Goal: Check status: Check status

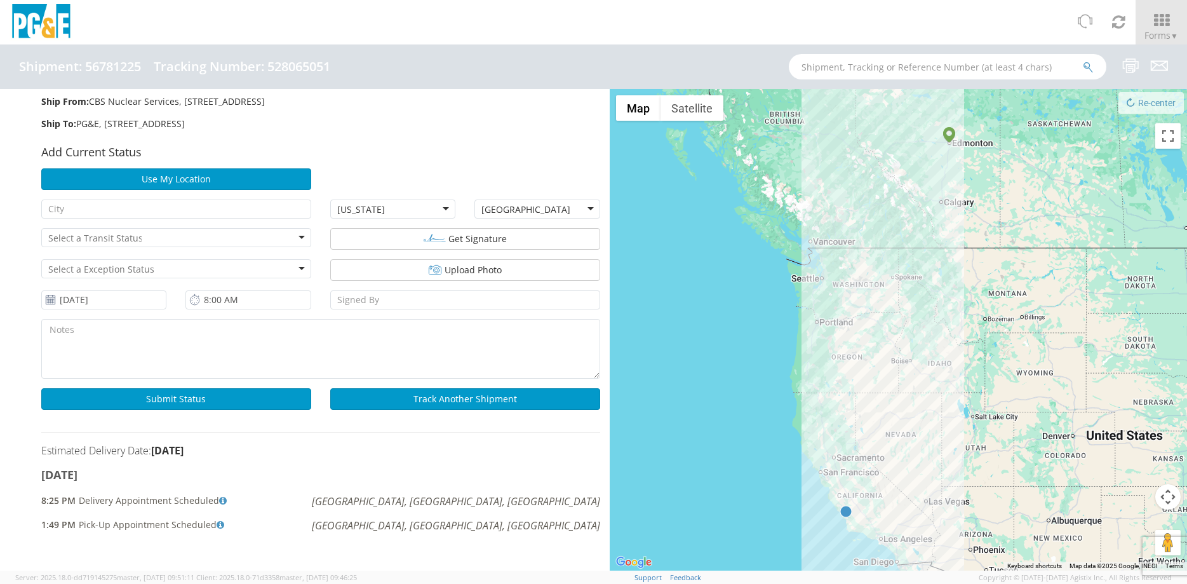
click at [330, 70] on h4 "Tracking Number: 528065051" at bounding box center [242, 67] width 177 height 14
click at [319, 69] on h4 "Tracking Number: 528065051" at bounding box center [242, 67] width 177 height 14
copy h4 "528065051"
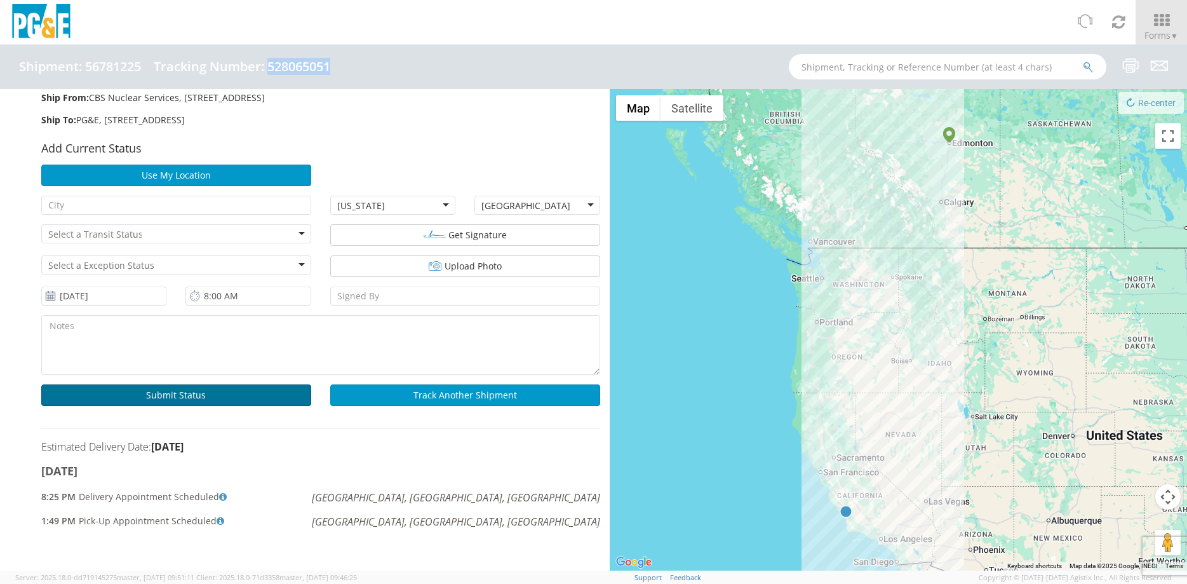
click at [255, 392] on button "Submit Status" at bounding box center [176, 395] width 270 height 22
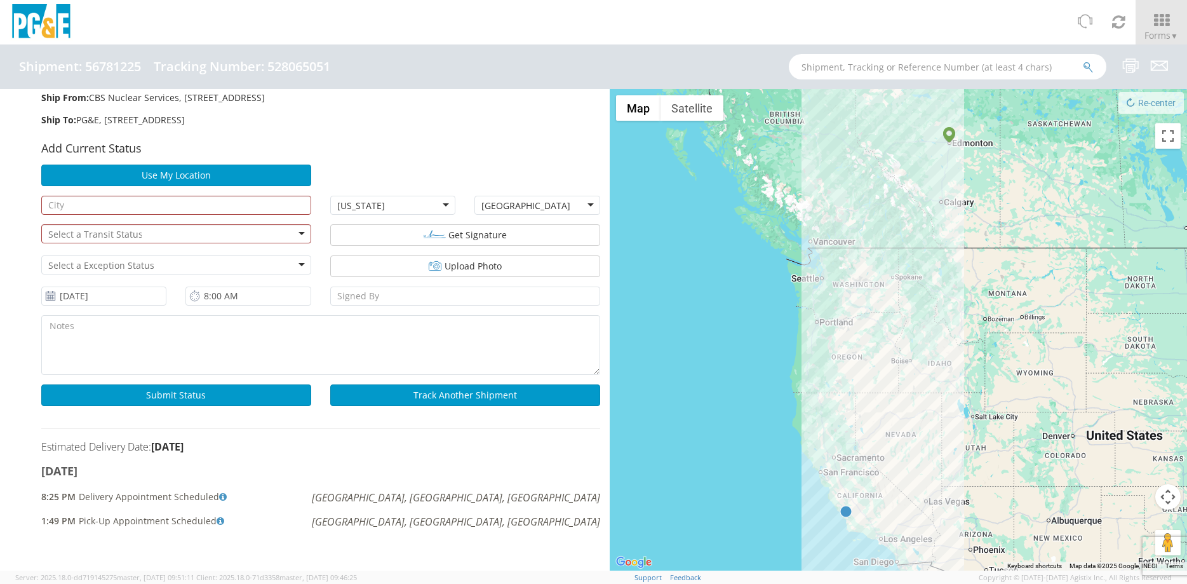
click at [427, 152] on div "Add Current Status" at bounding box center [321, 150] width 578 height 29
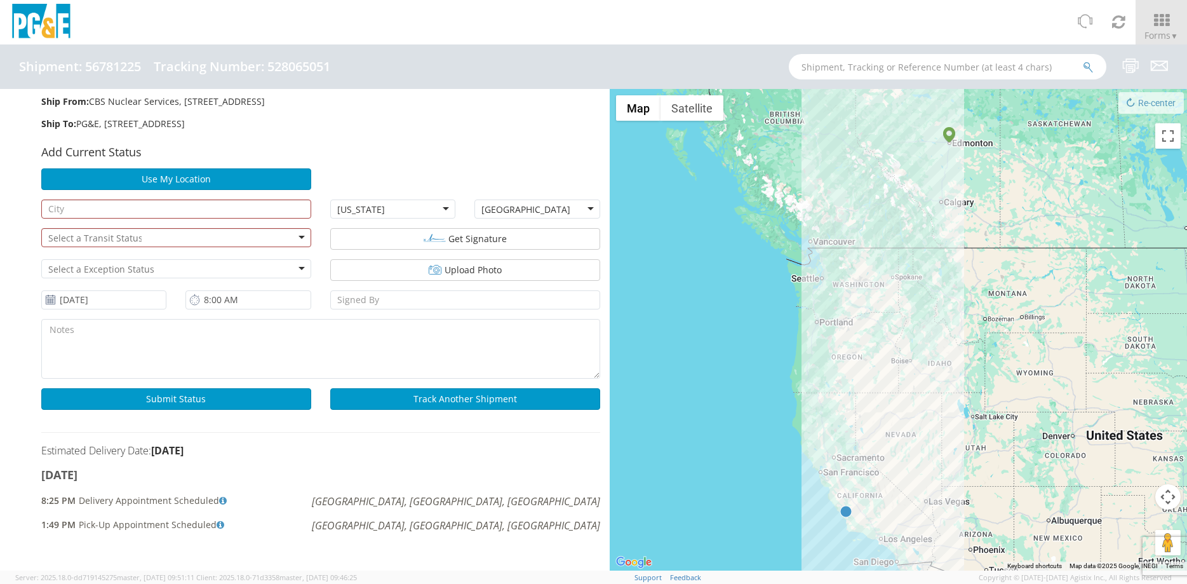
click at [192, 70] on h4 "Tracking Number: 528065051" at bounding box center [242, 67] width 177 height 14
click at [112, 68] on h4 "Shipment: 56781225" at bounding box center [80, 67] width 122 height 14
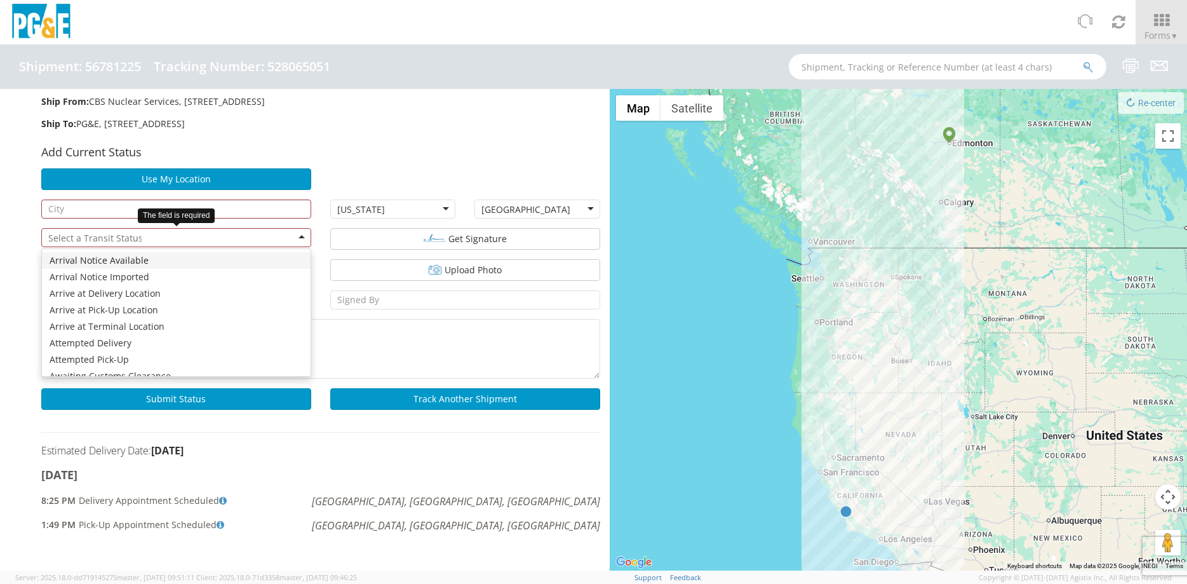
click at [194, 245] on div at bounding box center [176, 237] width 270 height 19
click at [399, 165] on div "Add Current Status" at bounding box center [321, 154] width 578 height 29
